Goal: Transaction & Acquisition: Obtain resource

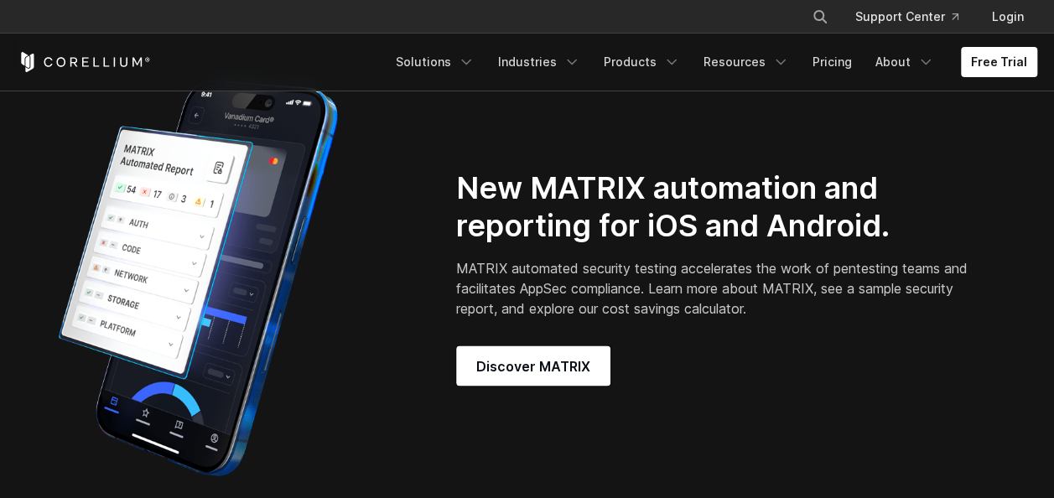
scroll to position [1268, 0]
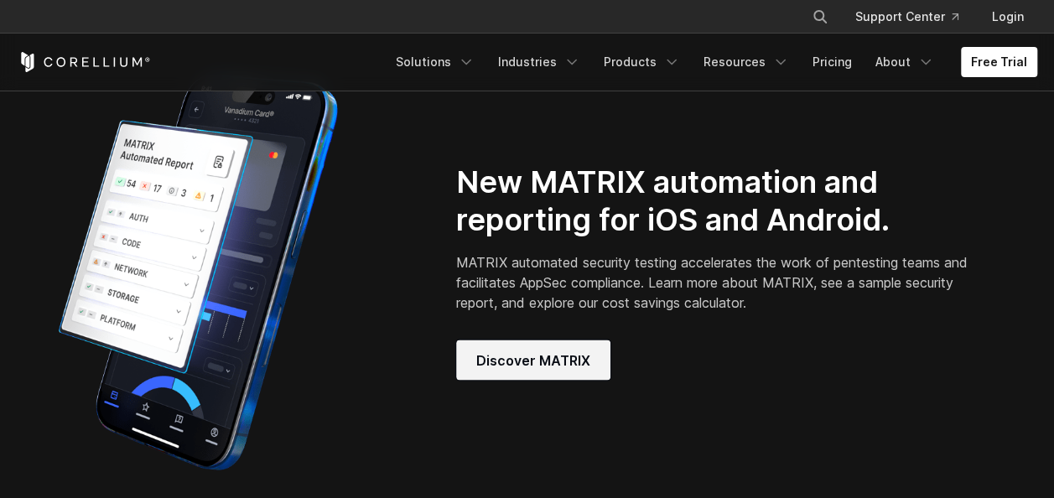
click at [544, 370] on span "Discover MATRIX" at bounding box center [533, 360] width 114 height 20
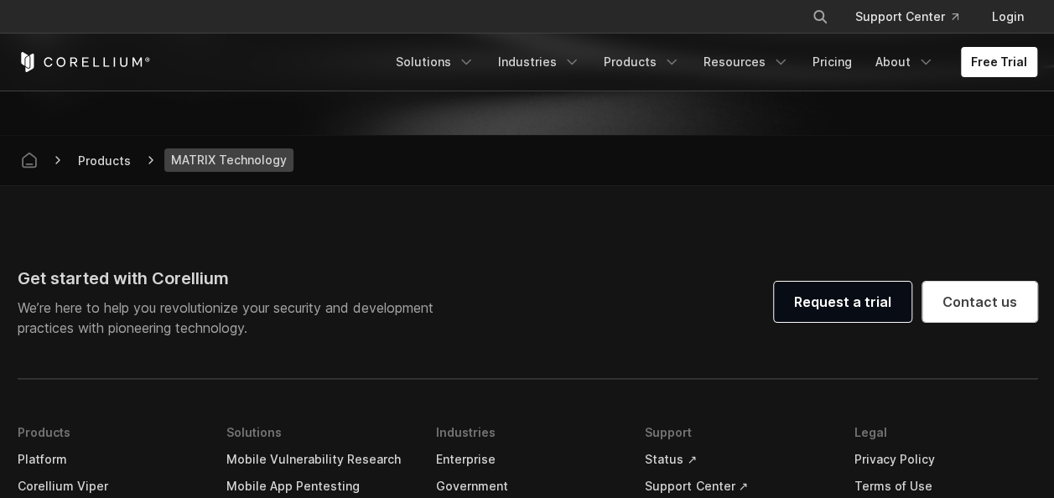
scroll to position [6023, 0]
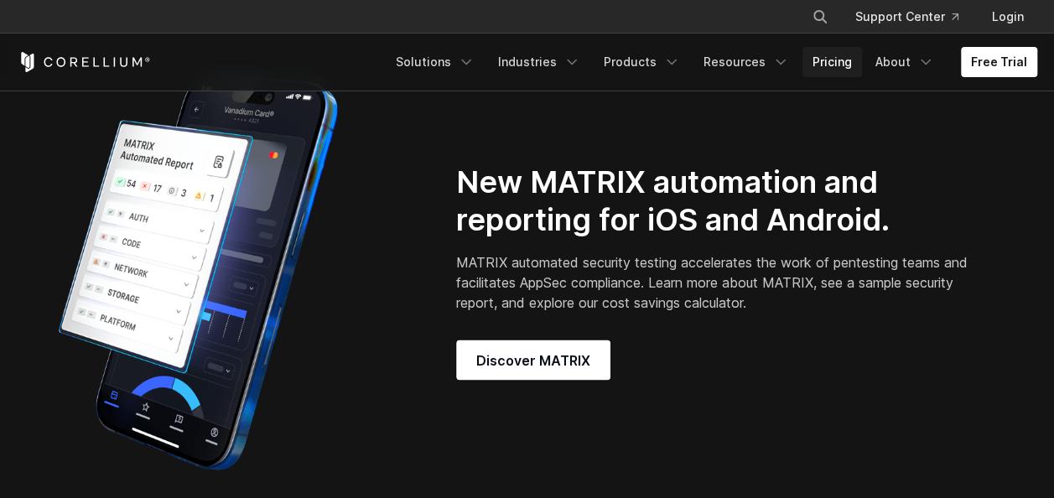
click at [850, 64] on link "Pricing" at bounding box center [833, 62] width 60 height 30
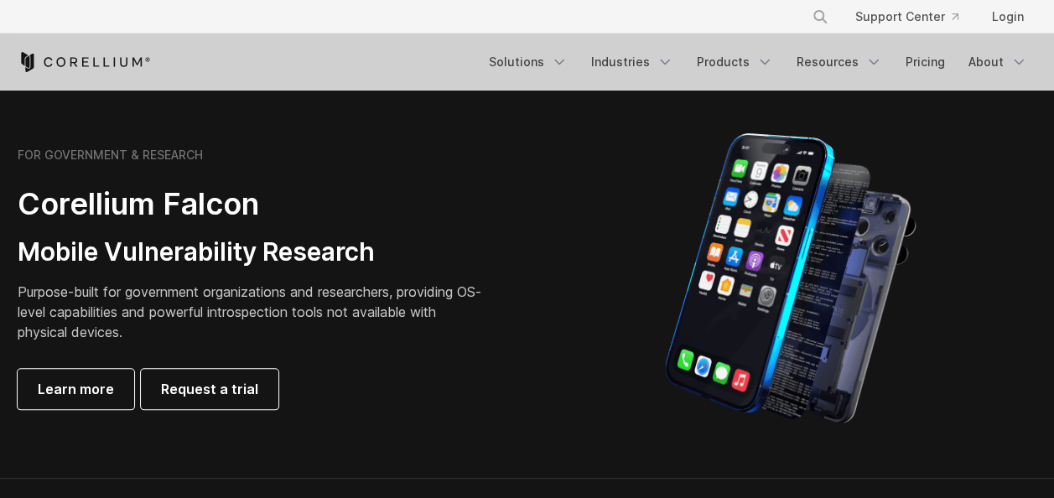
scroll to position [746, 0]
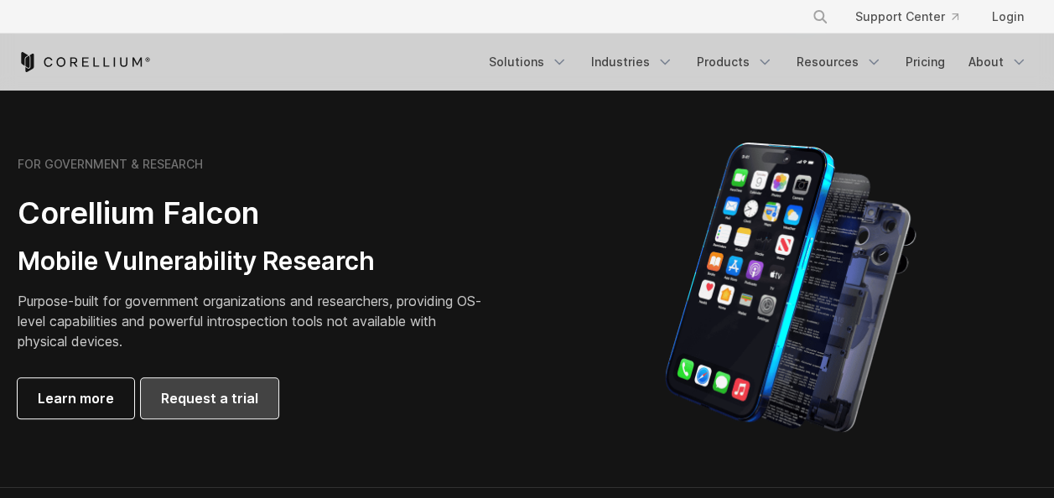
click at [213, 404] on span "Request a trial" at bounding box center [209, 398] width 97 height 20
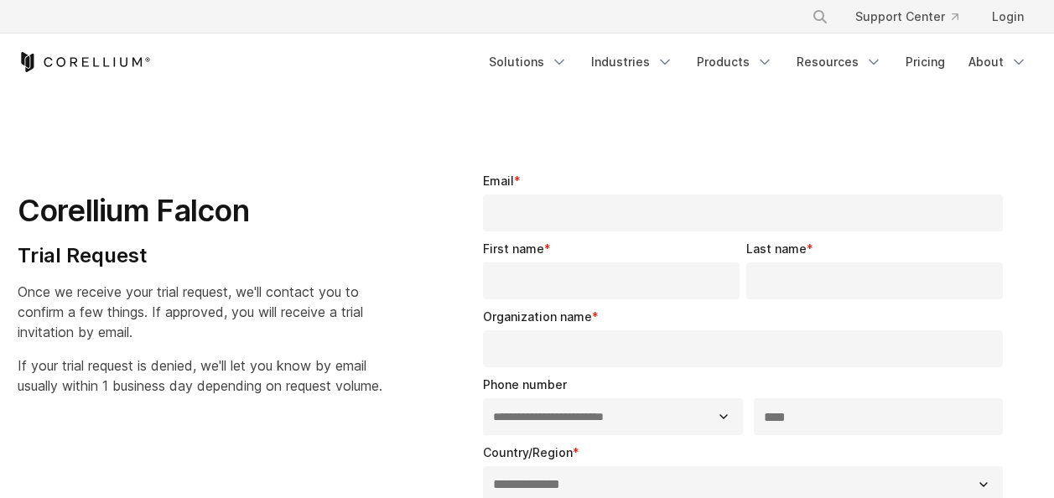
select select "**"
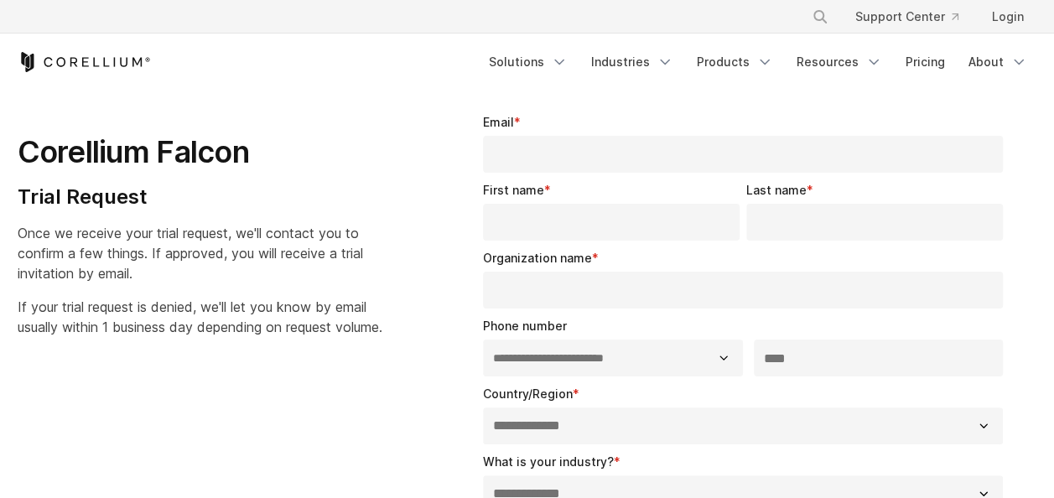
scroll to position [57, 0]
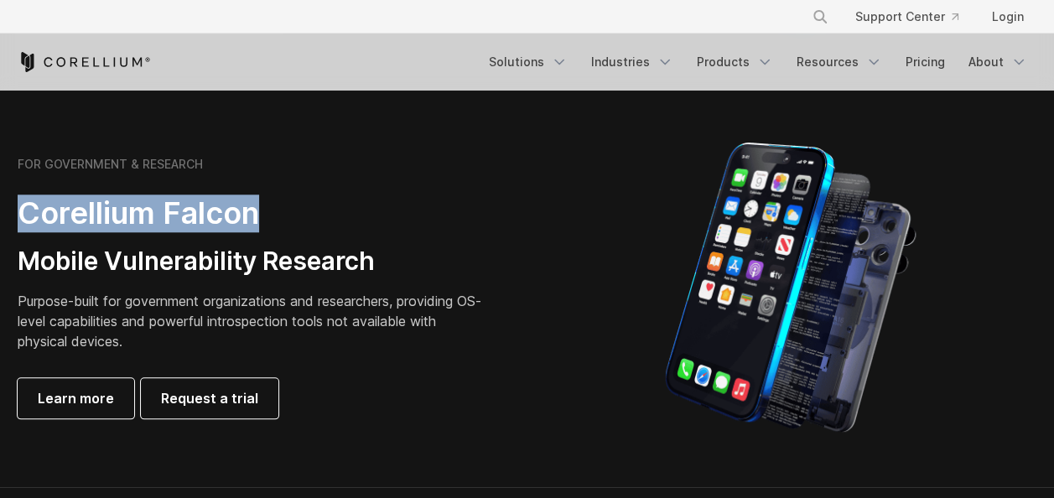
drag, startPoint x: 258, startPoint y: 214, endPoint x: 17, endPoint y: 210, distance: 241.6
click at [18, 210] on h2 "Corellium Falcon" at bounding box center [253, 214] width 470 height 38
copy h2 "Corellium Falcon"
